Goal: Task Accomplishment & Management: Complete application form

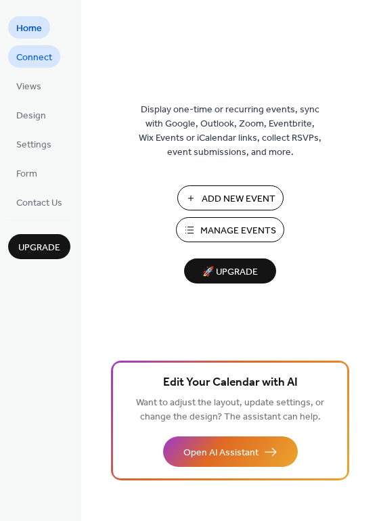
click at [26, 62] on span "Connect" at bounding box center [34, 58] width 36 height 14
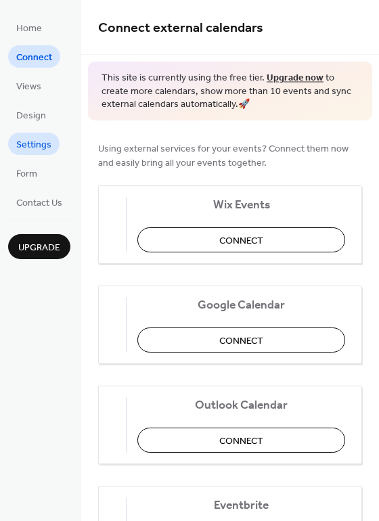
click at [35, 141] on span "Settings" at bounding box center [33, 145] width 35 height 14
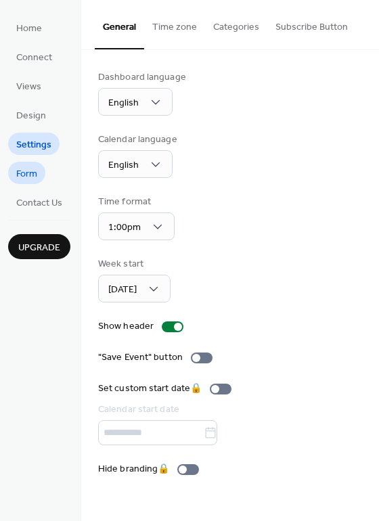
click at [24, 162] on link "Form" at bounding box center [26, 173] width 37 height 22
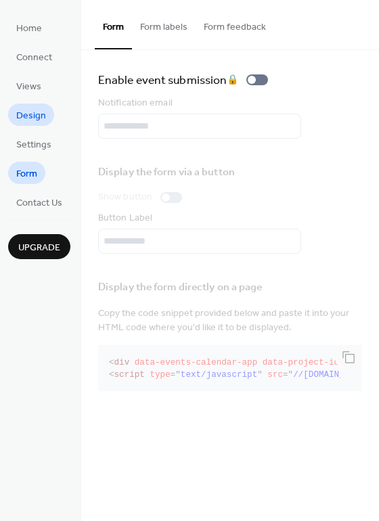
click at [29, 114] on span "Design" at bounding box center [31, 116] width 30 height 14
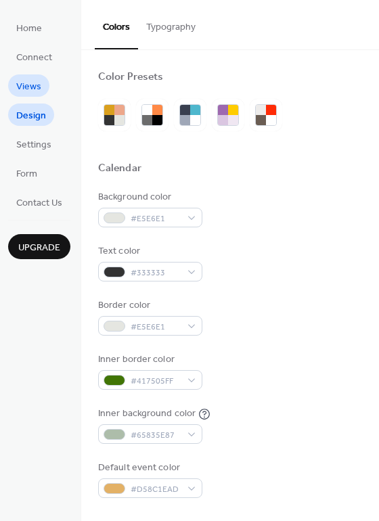
click at [25, 91] on span "Views" at bounding box center [28, 87] width 25 height 14
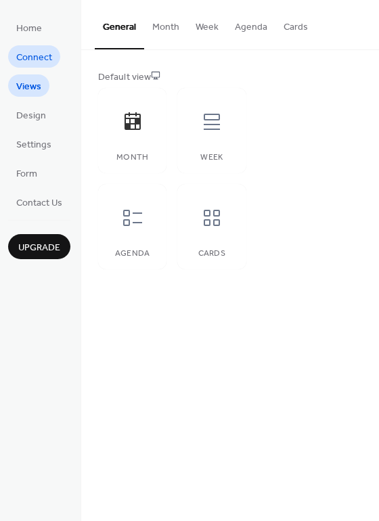
click at [26, 47] on link "Connect" at bounding box center [34, 56] width 52 height 22
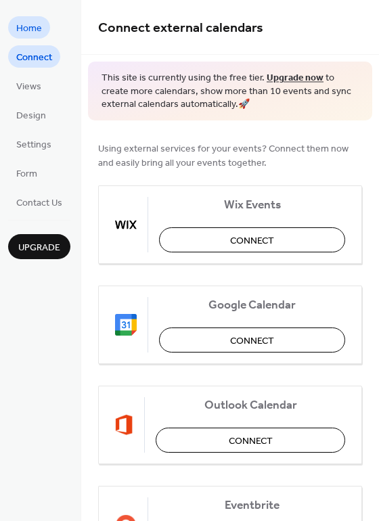
click at [21, 23] on span "Home" at bounding box center [29, 29] width 26 height 14
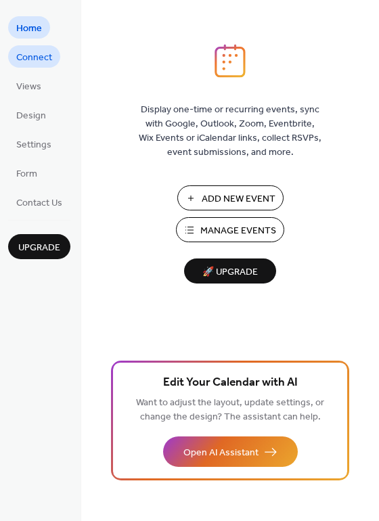
click at [42, 64] on span "Connect" at bounding box center [34, 58] width 36 height 14
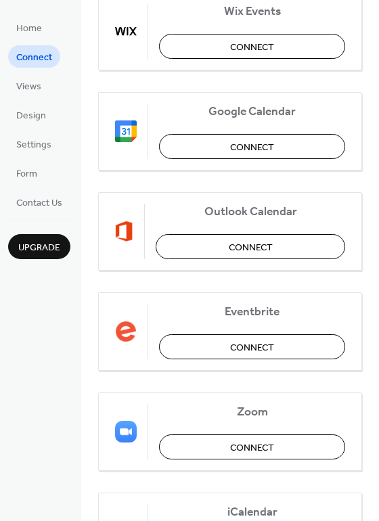
scroll to position [194, 0]
click at [220, 253] on button "Connect" at bounding box center [250, 245] width 189 height 25
click at [35, 30] on span "Home" at bounding box center [29, 29] width 26 height 14
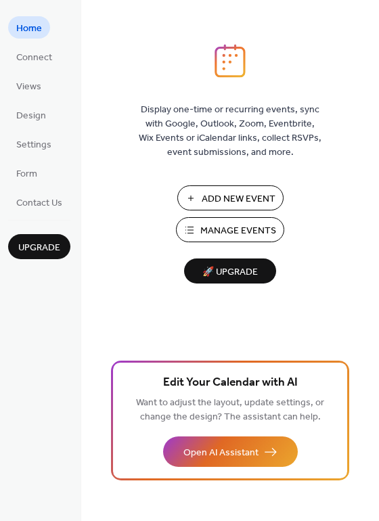
click at [213, 204] on span "Add New Event" at bounding box center [239, 199] width 74 height 14
